Goal: Task Accomplishment & Management: Use online tool/utility

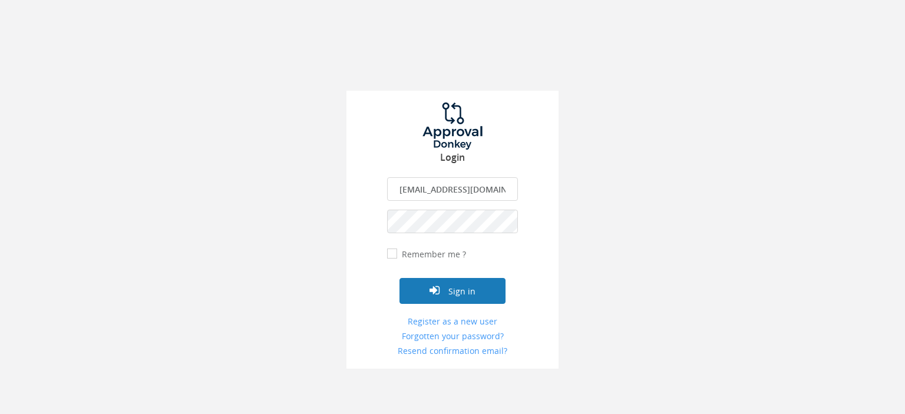
click at [456, 291] on button "Sign in" at bounding box center [453, 291] width 106 height 26
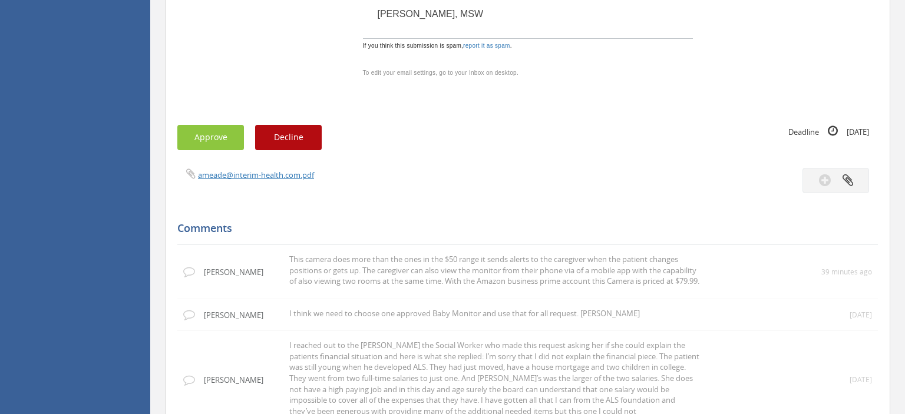
scroll to position [871, 0]
click at [206, 138] on button "Approve" at bounding box center [210, 138] width 67 height 25
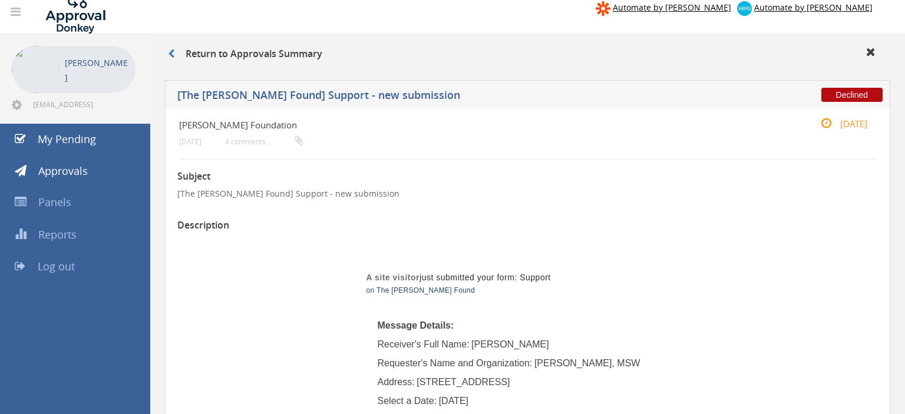
scroll to position [0, 0]
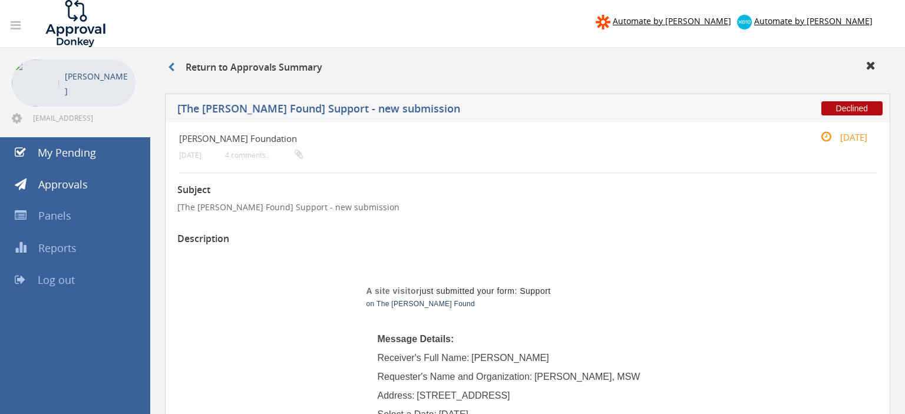
click at [45, 282] on span "Log out" at bounding box center [56, 280] width 37 height 14
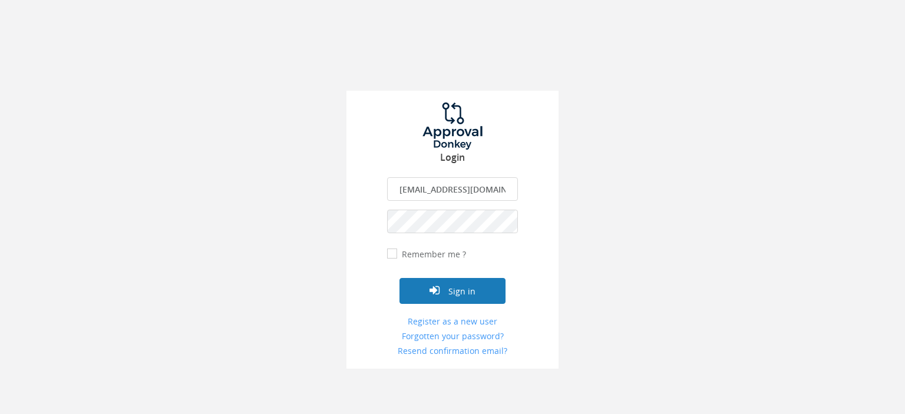
click at [456, 290] on button "Sign in" at bounding box center [453, 291] width 106 height 26
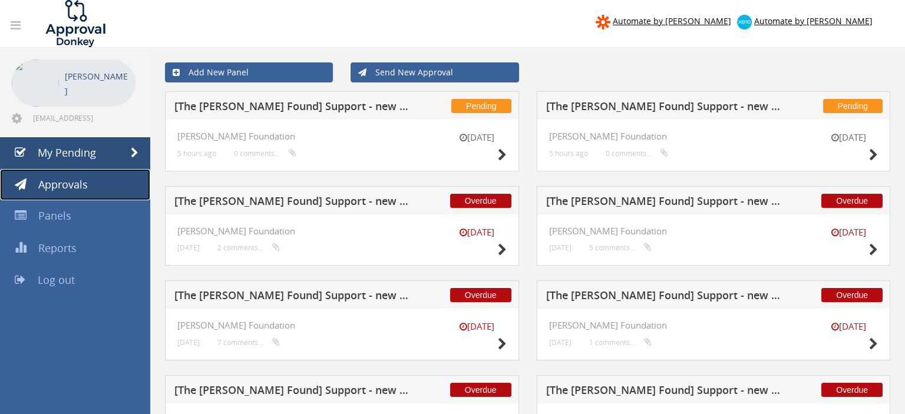
click at [54, 189] on span "Approvals" at bounding box center [63, 184] width 50 height 14
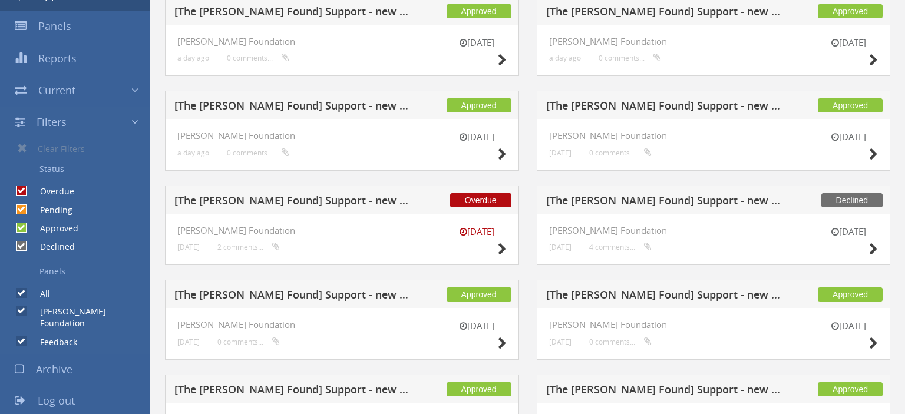
scroll to position [249, 0]
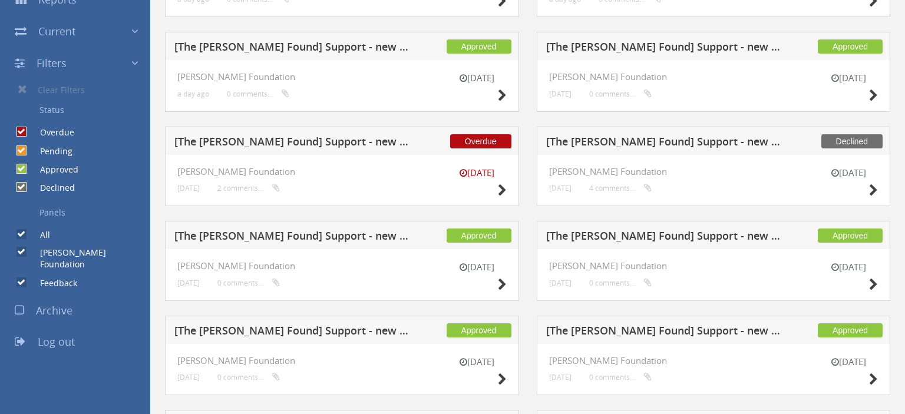
click at [64, 335] on span "Log out" at bounding box center [56, 342] width 37 height 14
